Goal: Obtain resource: Obtain resource

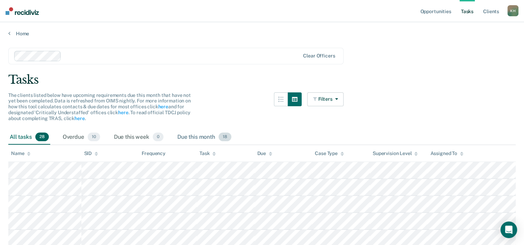
click at [184, 141] on div "Due this month 18" at bounding box center [204, 137] width 57 height 15
click at [30, 136] on div "All tasks 28" at bounding box center [29, 137] width 42 height 15
click at [446, 11] on link "Opportunities" at bounding box center [436, 11] width 34 height 22
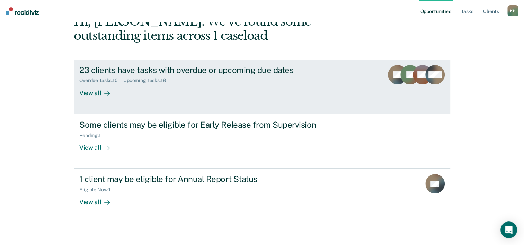
scroll to position [49, 0]
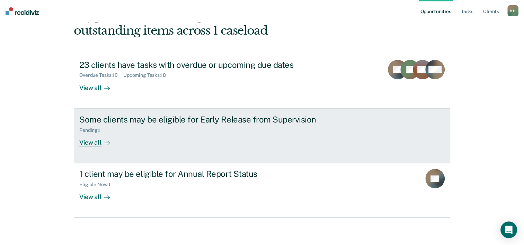
click at [216, 128] on div "Pending : 1" at bounding box center [200, 129] width 243 height 9
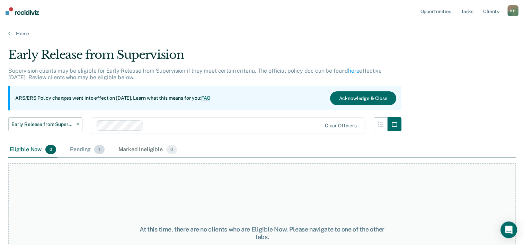
click at [87, 151] on div "Pending 1" at bounding box center [87, 149] width 37 height 15
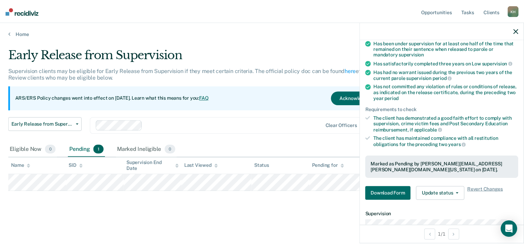
scroll to position [69, 0]
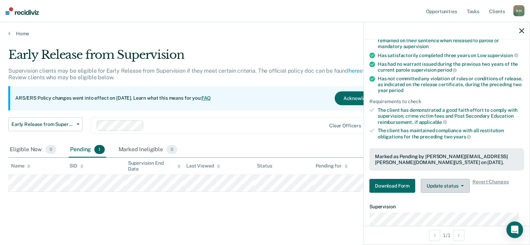
click at [455, 185] on button "Update status" at bounding box center [444, 186] width 49 height 14
click at [398, 184] on button "Download Form" at bounding box center [392, 186] width 46 height 14
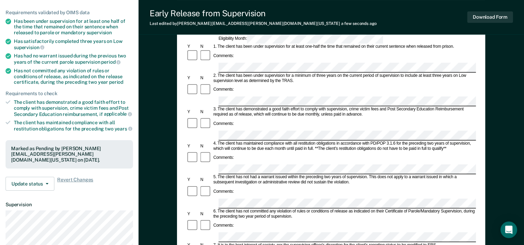
scroll to position [69, 0]
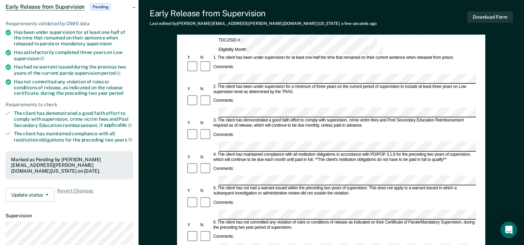
click at [295, 155] on form "Early Release from Supervision (ERS) Checklist, Recommendation, and Determinati…" at bounding box center [331, 249] width 290 height 502
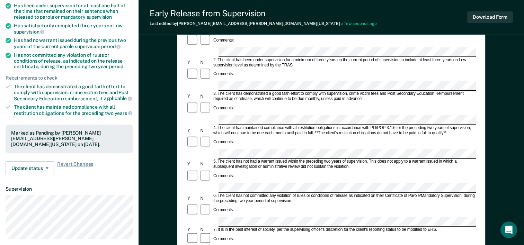
scroll to position [104, 0]
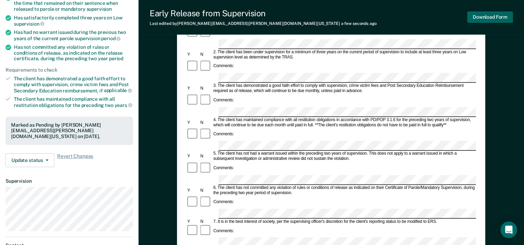
click at [498, 20] on button "Download Form" at bounding box center [491, 16] width 46 height 11
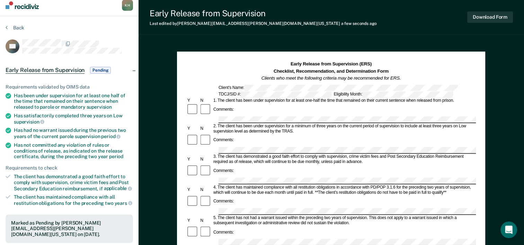
scroll to position [0, 0]
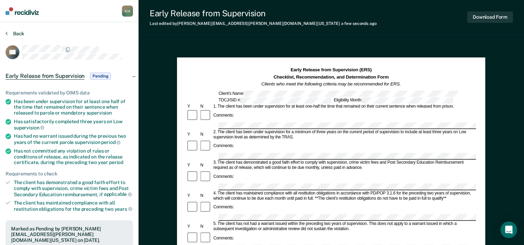
click at [21, 33] on button "Back" at bounding box center [15, 33] width 19 height 6
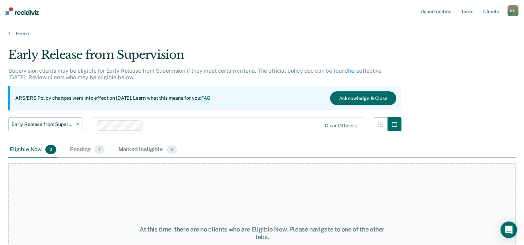
click at [28, 29] on div "Home" at bounding box center [262, 29] width 524 height 15
click at [15, 33] on link "Home" at bounding box center [262, 33] width 508 height 6
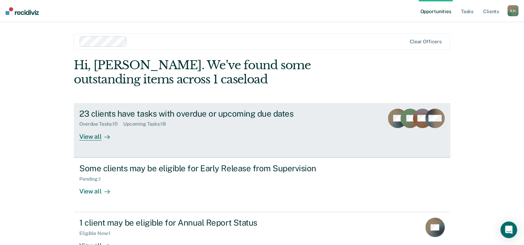
click at [90, 140] on div "View all" at bounding box center [98, 134] width 39 height 14
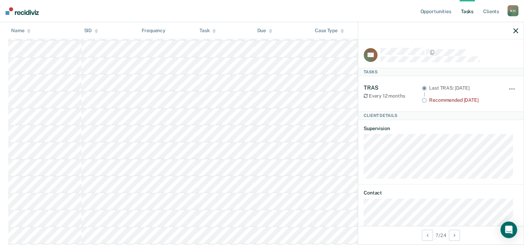
click at [520, 29] on div at bounding box center [441, 30] width 166 height 17
click at [517, 32] on icon "button" at bounding box center [516, 30] width 5 height 5
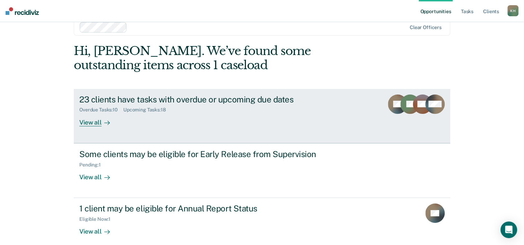
scroll to position [21, 0]
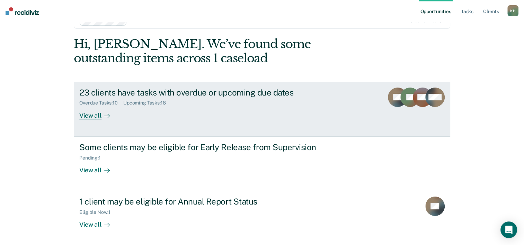
click at [284, 88] on div "23 clients have tasks with overdue or upcoming due dates" at bounding box center [200, 93] width 243 height 10
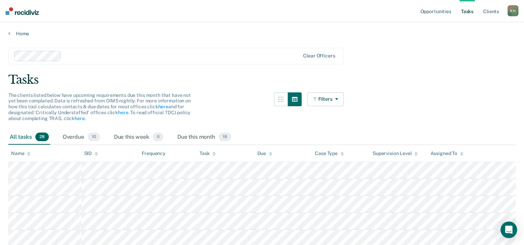
click at [37, 13] on img at bounding box center [22, 11] width 33 height 8
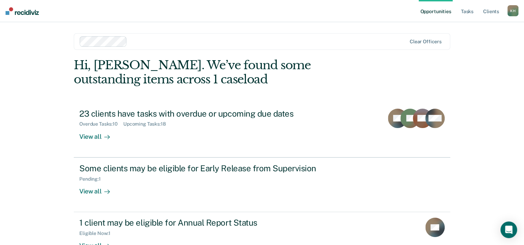
drag, startPoint x: 512, startPoint y: 11, endPoint x: 514, endPoint y: 14, distance: 3.7
click at [513, 11] on div "K H" at bounding box center [513, 10] width 11 height 11
click at [478, 44] on link "Log Out" at bounding box center [485, 46] width 56 height 6
